Goal: Obtain resource: Download file/media

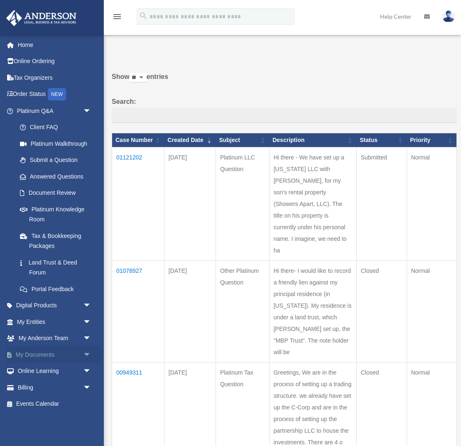
click at [86, 353] on span "arrow_drop_down" at bounding box center [91, 355] width 17 height 17
click at [47, 374] on link "Box" at bounding box center [58, 371] width 92 height 17
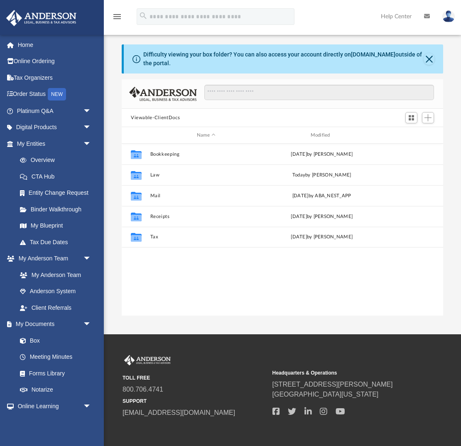
scroll to position [189, 322]
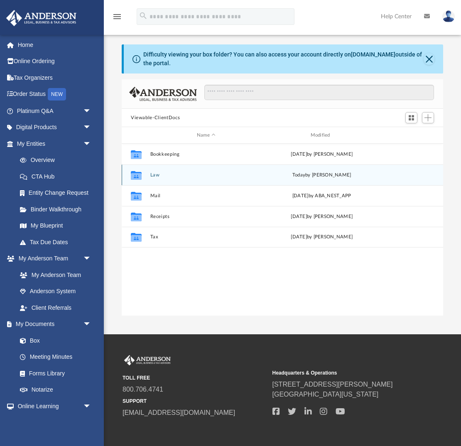
click at [155, 175] on button "Law" at bounding box center [206, 174] width 112 height 5
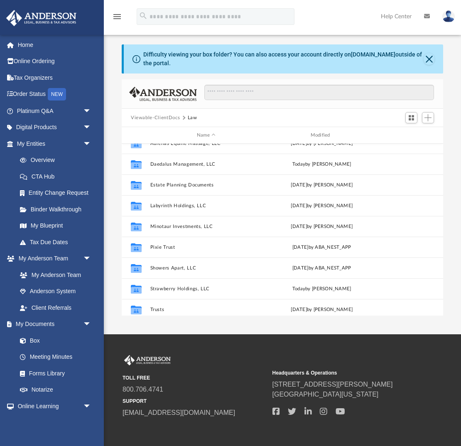
scroll to position [0, 0]
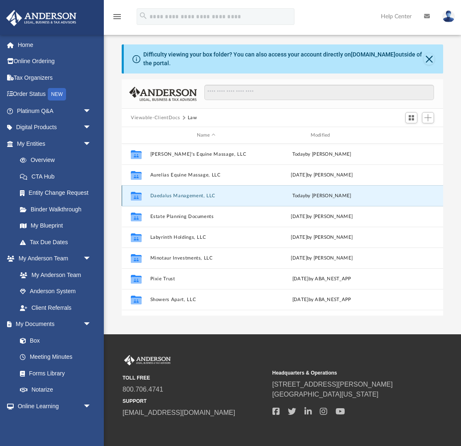
click at [178, 194] on button "Daedalus Management, LLC" at bounding box center [206, 195] width 112 height 5
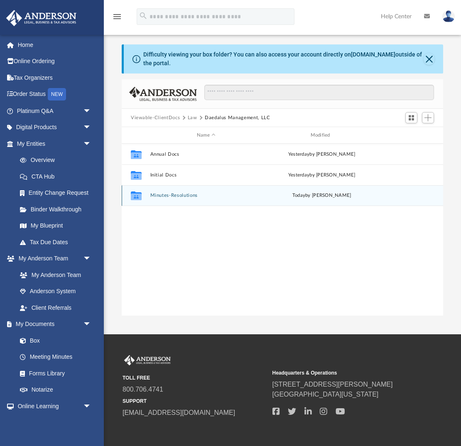
click at [174, 195] on button "Minutes-Resolutions" at bounding box center [206, 195] width 112 height 5
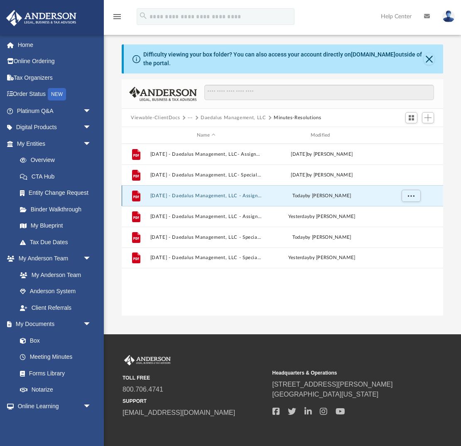
click at [212, 195] on button "[DATE] - Daedalus Management, LLC - Assignment of Interest - DocuSigned.pdf" at bounding box center [206, 195] width 112 height 5
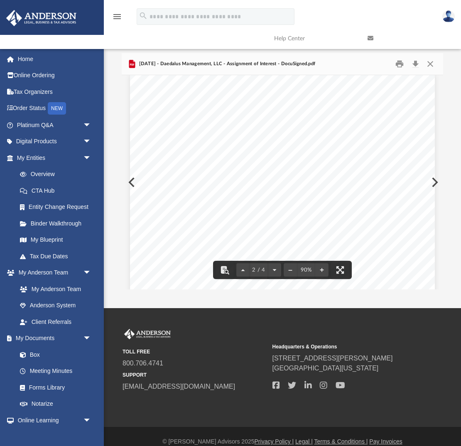
scroll to position [402, 0]
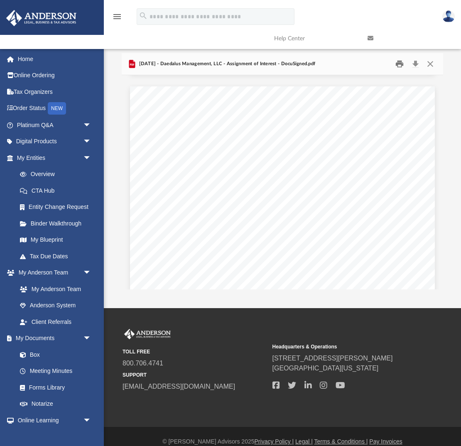
click at [402, 63] on button "Print" at bounding box center [400, 64] width 17 height 13
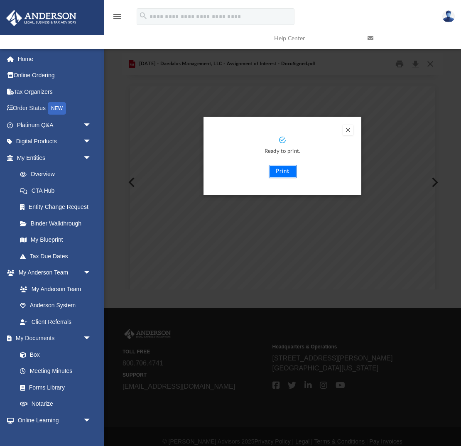
click at [284, 167] on button "Print" at bounding box center [283, 171] width 28 height 13
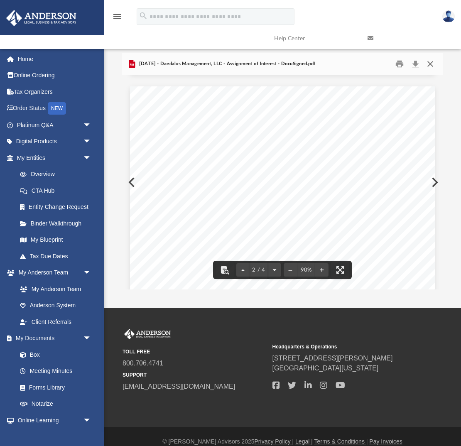
click at [431, 64] on button "Close" at bounding box center [430, 64] width 15 height 13
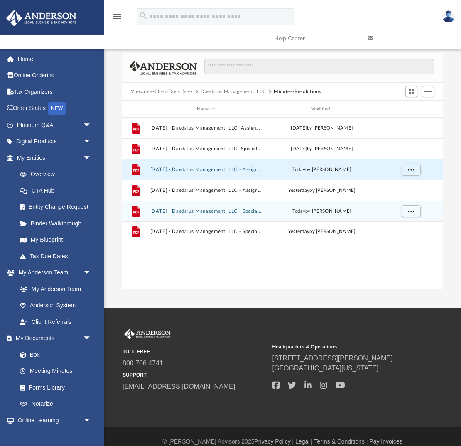
click at [211, 214] on div "File [DATE] - Daedalus Management, LLC - Special Members Meeting - DocuSigned.p…" at bounding box center [283, 211] width 322 height 21
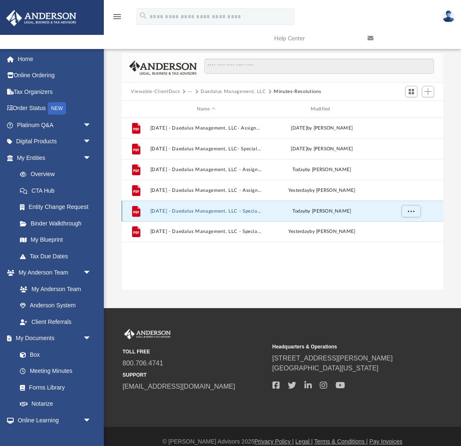
click at [167, 211] on button "[DATE] - Daedalus Management, LLC - Special Members Meeting - DocuSigned.pdf" at bounding box center [206, 211] width 112 height 5
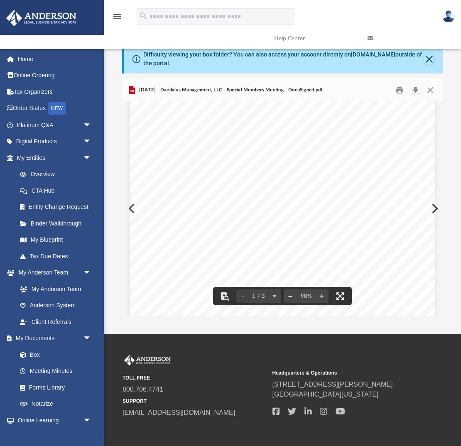
scroll to position [0, 0]
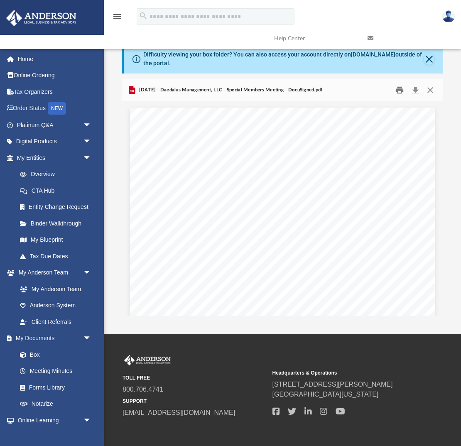
click at [399, 89] on button "Print" at bounding box center [400, 90] width 17 height 13
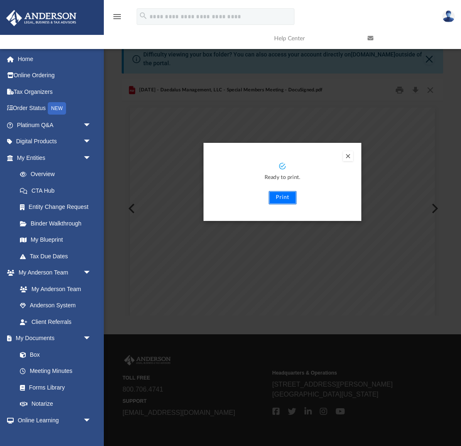
click at [283, 194] on button "Print" at bounding box center [283, 197] width 28 height 13
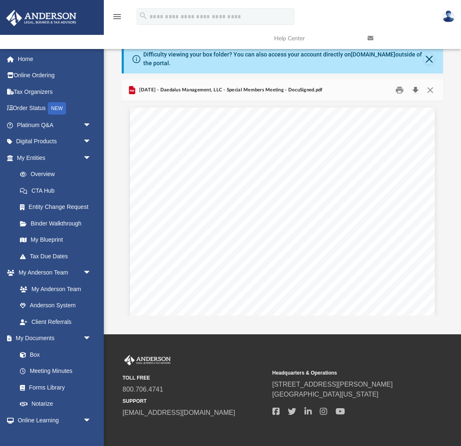
click at [417, 89] on button "Download" at bounding box center [415, 90] width 15 height 13
